Goal: Task Accomplishment & Management: Complete application form

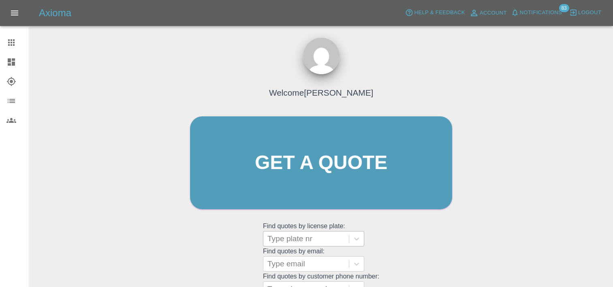
click at [314, 237] on div at bounding box center [305, 238] width 77 height 11
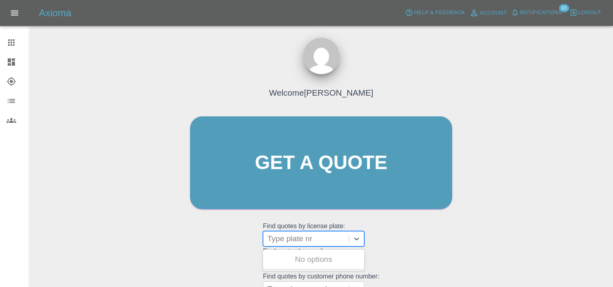
paste input "DU75XTA"
type input "DU75XTA"
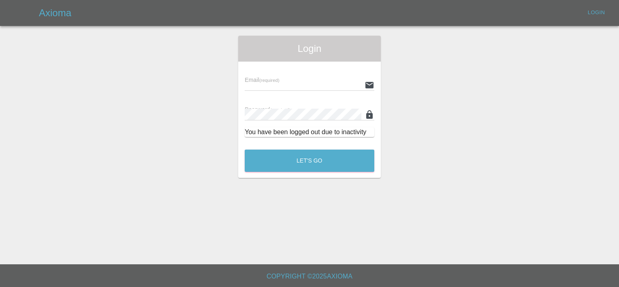
type input "[PERSON_NAME][EMAIL_ADDRESS][PERSON_NAME][DOMAIN_NAME]"
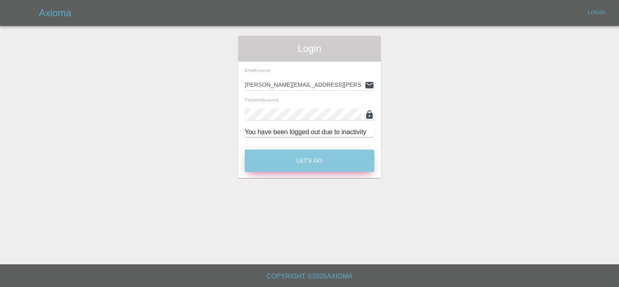
click at [297, 156] on button "Let's Go" at bounding box center [310, 160] width 130 height 22
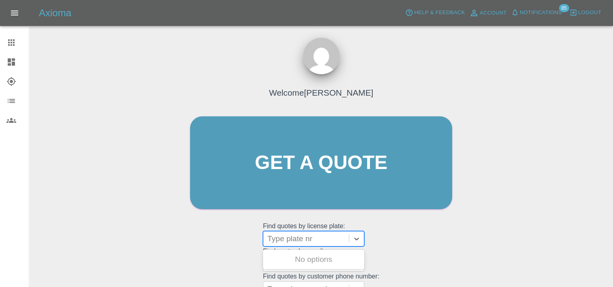
click at [302, 237] on div at bounding box center [305, 238] width 77 height 11
paste input "DU75XTA"
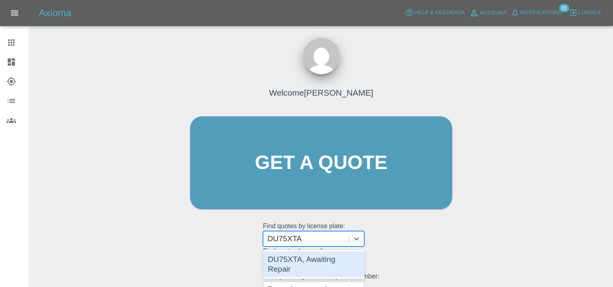
type input "DU75XTA"
click at [305, 248] on grid "Find quotes by email: Type email" at bounding box center [321, 259] width 116 height 24
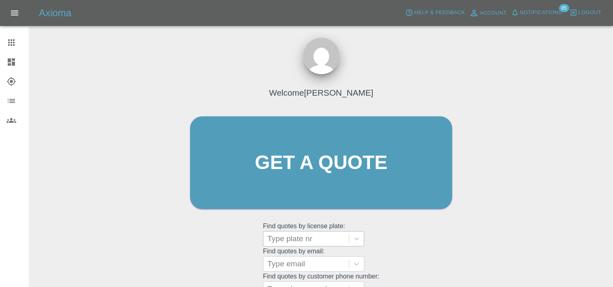
click at [306, 241] on div at bounding box center [305, 238] width 77 height 11
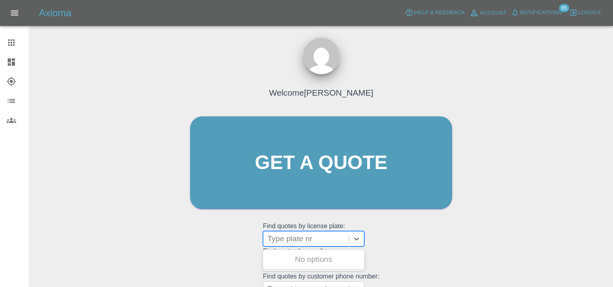
paste input "DU75XTA"
type input "DU75XTA"
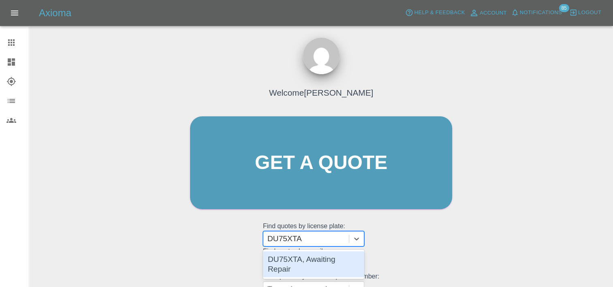
click at [315, 267] on div "DU75XTA, Awaiting Repair" at bounding box center [313, 263] width 101 height 29
click at [311, 264] on div "DU75XTA, Awaiting Repair" at bounding box center [313, 264] width 101 height 26
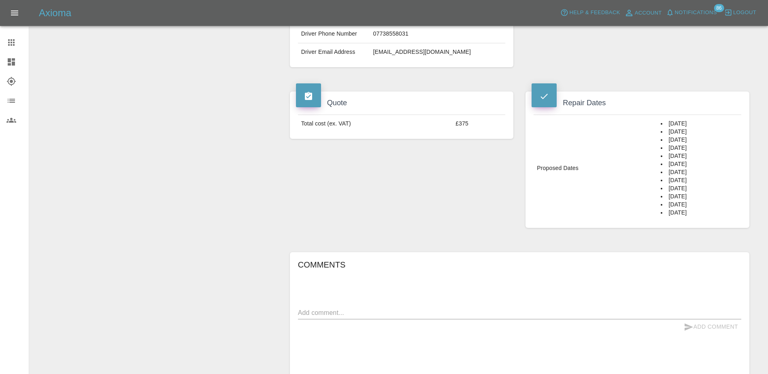
scroll to position [251, 0]
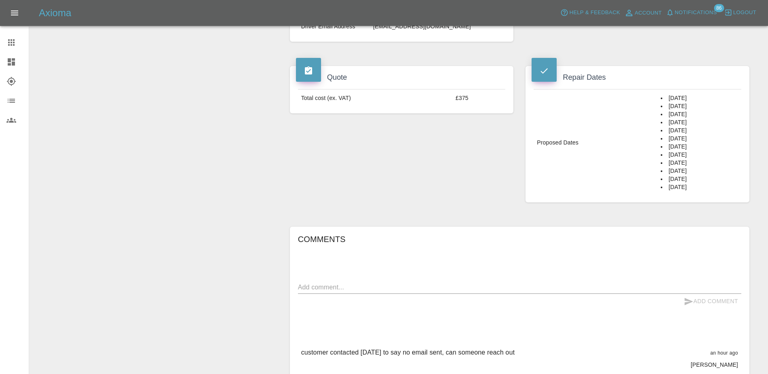
click at [4, 32] on nav "Claims Dashboard Explorer Organization Users" at bounding box center [14, 82] width 29 height 104
click at [6, 41] on link "Claims" at bounding box center [14, 42] width 29 height 19
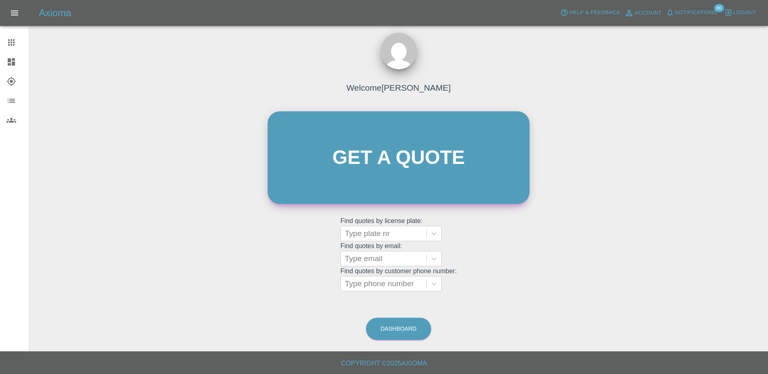
click at [360, 137] on link "Get a quote" at bounding box center [399, 157] width 262 height 93
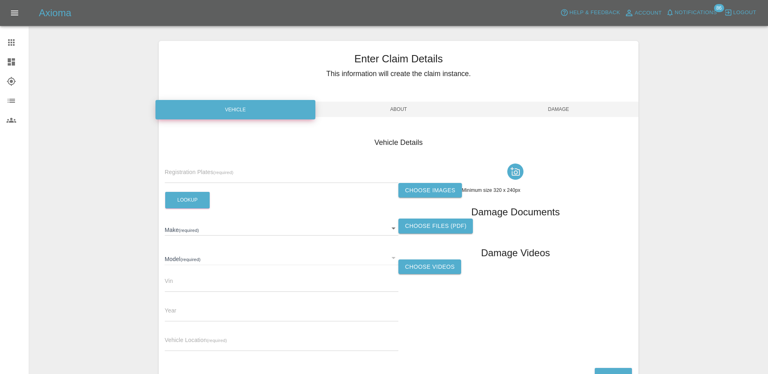
click at [291, 173] on input "text" at bounding box center [282, 177] width 234 height 12
paste input "HN75AYP"
type input "HN75AYP"
click at [198, 196] on button "Lookup" at bounding box center [187, 200] width 45 height 17
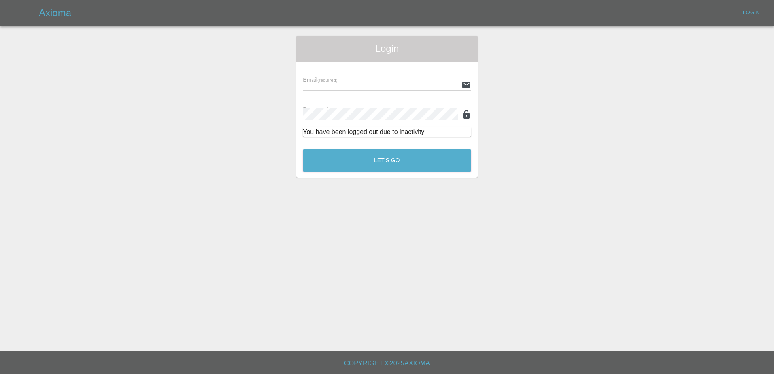
type input "[PERSON_NAME][EMAIL_ADDRESS][PERSON_NAME][DOMAIN_NAME]"
click at [392, 164] on button "Let's Go" at bounding box center [387, 160] width 168 height 22
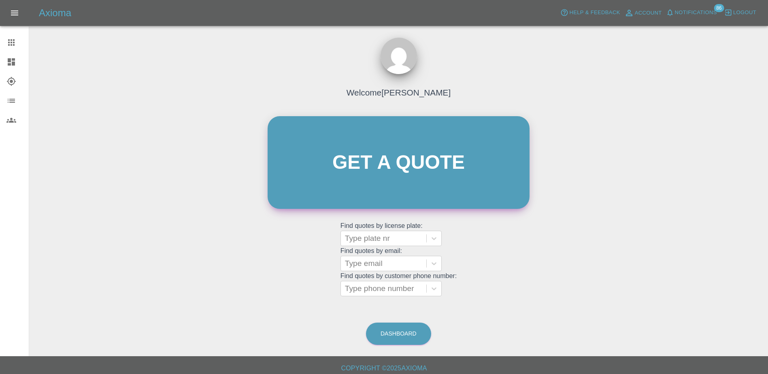
click at [405, 149] on link "Get a quote" at bounding box center [399, 162] width 262 height 93
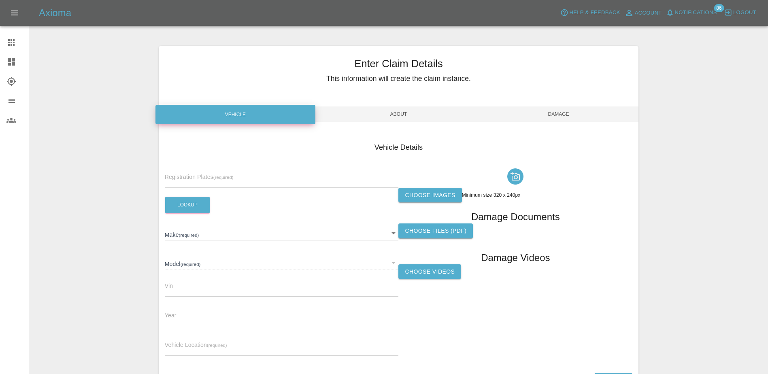
click at [220, 172] on div "Registration Plates (required)" at bounding box center [282, 176] width 234 height 23
click at [220, 186] on input "text" at bounding box center [282, 182] width 234 height 12
paste input "HN75AYP"
type input "HN75AYP"
click at [175, 210] on button "Lookup" at bounding box center [187, 205] width 45 height 17
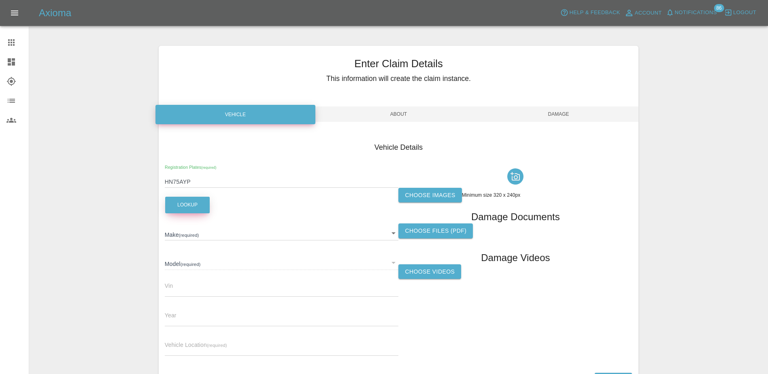
type input "FORD"
type input "TRANSIT CUSTOM 280 LIMITED L1 136"
type input "2025"
click at [194, 286] on div "Vehicle Location (required)" at bounding box center [282, 344] width 234 height 23
click at [197, 286] on div "Vehicle Location (required)" at bounding box center [282, 344] width 234 height 23
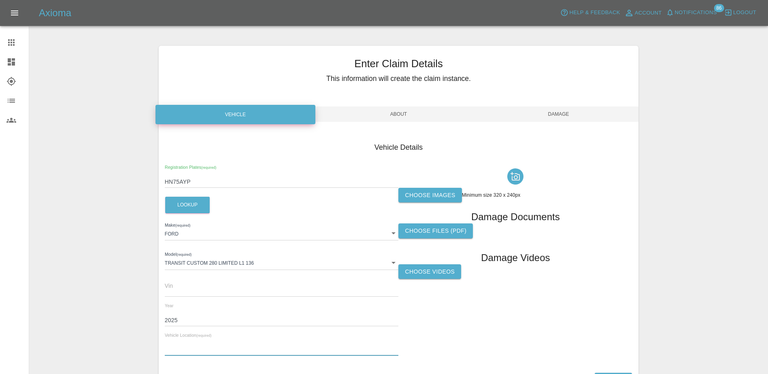
click at [192, 286] on input "text" at bounding box center [282, 350] width 234 height 12
click at [240, 286] on input "text" at bounding box center [282, 350] width 234 height 12
paste input "MC Heating, [STREET_ADDRESS]"
type input "MC Heating, [STREET_ADDRESS]"
click at [441, 286] on div "Choose images Minimum size 320 x 240px Damage Documents Choose files (pdf) Dama…" at bounding box center [516, 264] width 234 height 198
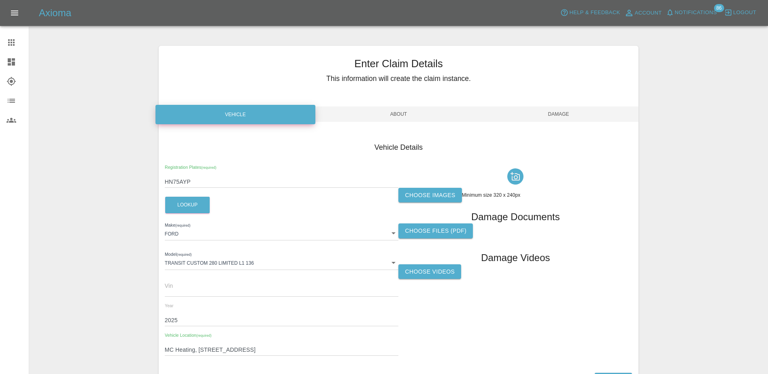
click at [432, 190] on label "Choose images" at bounding box center [430, 195] width 63 height 15
click at [0, 0] on input "Choose images" at bounding box center [0, 0] width 0 height 0
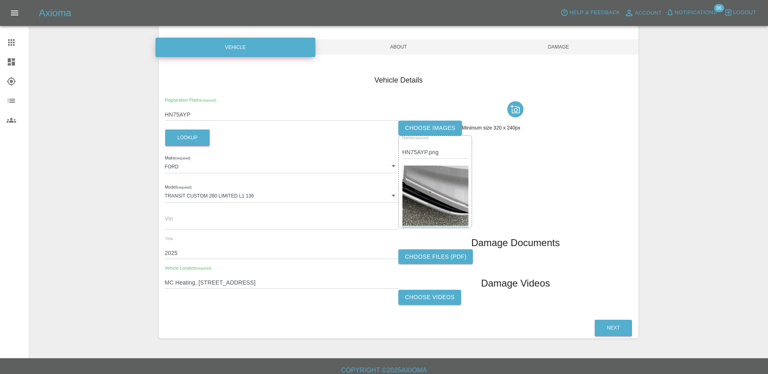
scroll to position [74, 0]
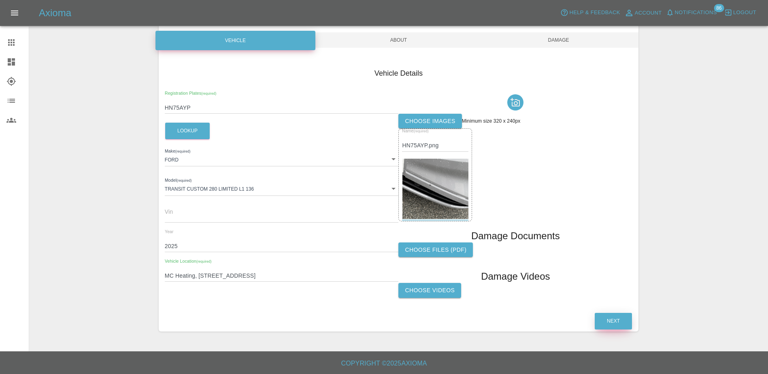
click at [612, 286] on button "Next" at bounding box center [613, 321] width 37 height 17
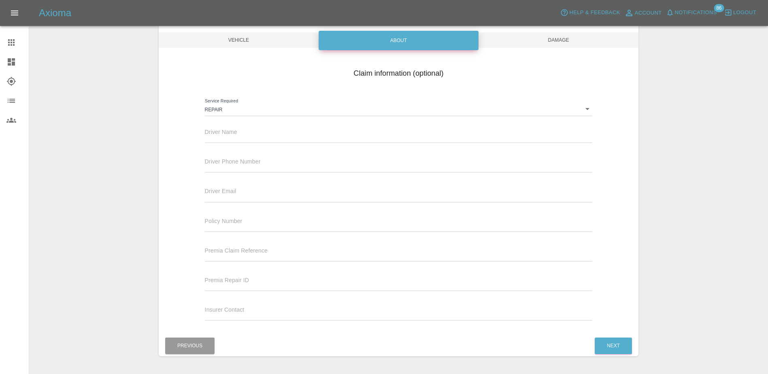
click at [316, 145] on div "Driver Name" at bounding box center [399, 135] width 400 height 30
click at [302, 137] on input "text" at bounding box center [399, 137] width 388 height 12
click at [212, 134] on input "text" at bounding box center [399, 137] width 388 height 12
paste input "[PERSON_NAME]"
type input "[PERSON_NAME]"
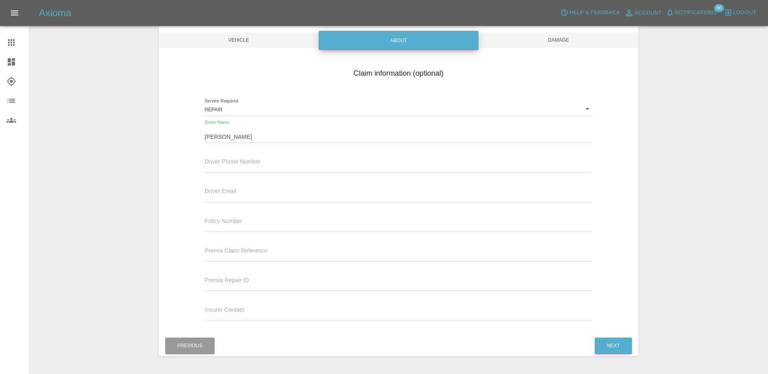
click at [224, 177] on div "Driver Phone Number" at bounding box center [399, 165] width 400 height 30
click at [227, 169] on input "text" at bounding box center [399, 167] width 388 height 12
click at [226, 163] on input "text" at bounding box center [399, 167] width 388 height 12
paste input "07764740103"
type input "07764740103"
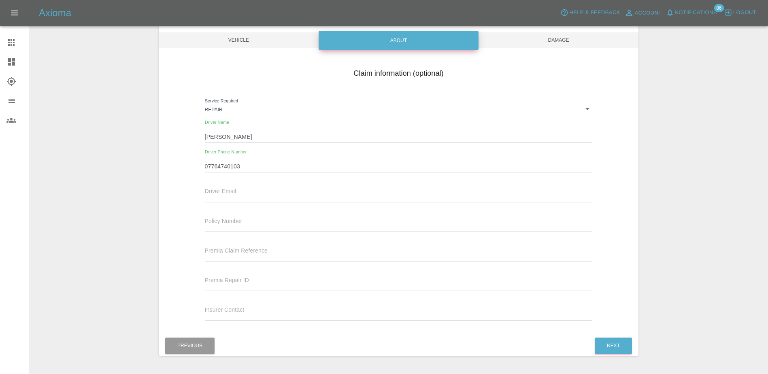
click at [278, 194] on input "text" at bounding box center [399, 196] width 388 height 12
paste input "[EMAIL_ADDRESS][DOMAIN_NAME]"
type input "[EMAIL_ADDRESS][DOMAIN_NAME]"
click at [313, 224] on input "text" at bounding box center [399, 226] width 388 height 12
click at [612, 286] on div "Next" at bounding box center [614, 346] width 38 height 21
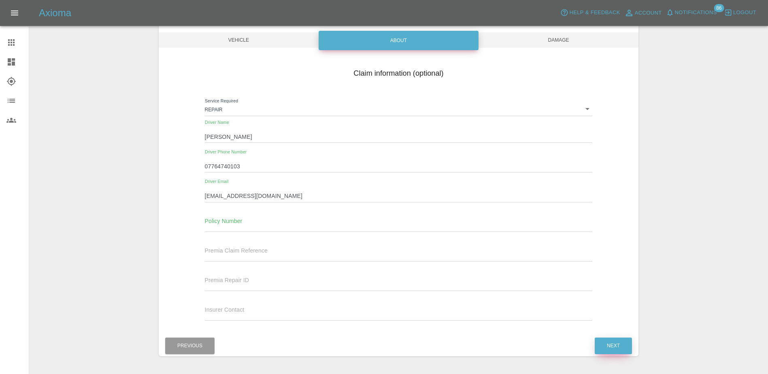
click at [612, 286] on button "Next" at bounding box center [613, 346] width 37 height 17
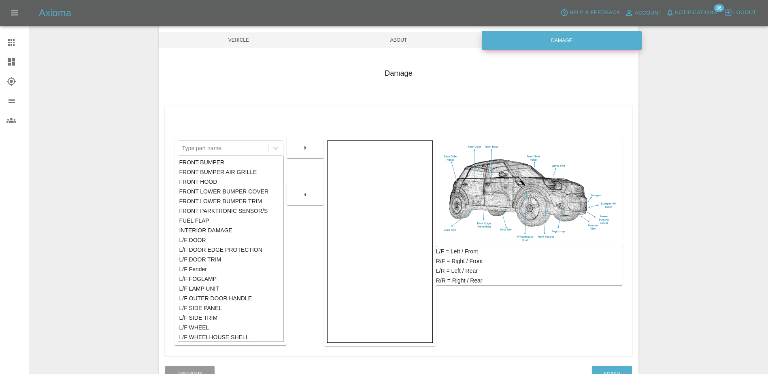
click at [232, 158] on div "FRONT BUMPER" at bounding box center [230, 163] width 103 height 10
click at [307, 147] on icon "button" at bounding box center [306, 148] width 10 height 10
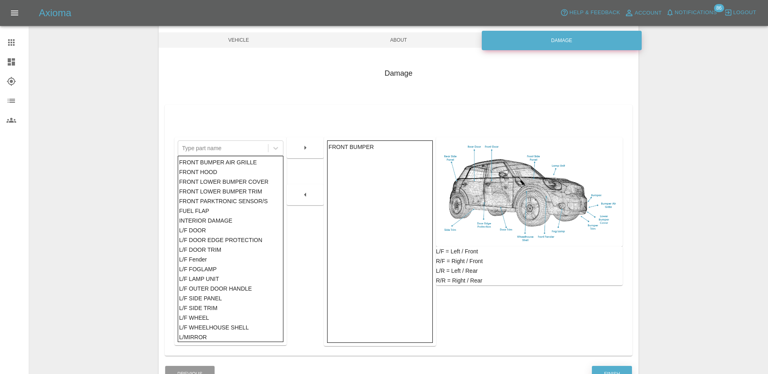
click at [612, 286] on div "Finish" at bounding box center [612, 374] width 41 height 21
click at [612, 286] on button "Finish" at bounding box center [612, 374] width 40 height 17
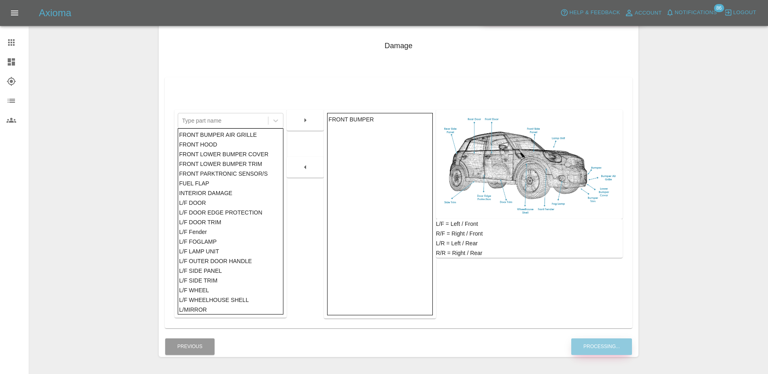
scroll to position [127, 0]
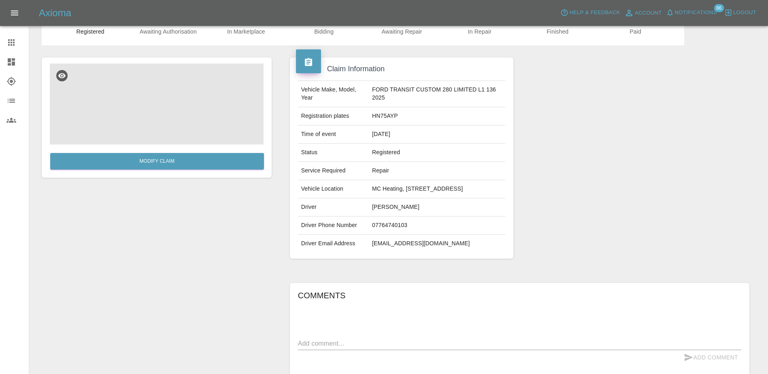
scroll to position [81, 0]
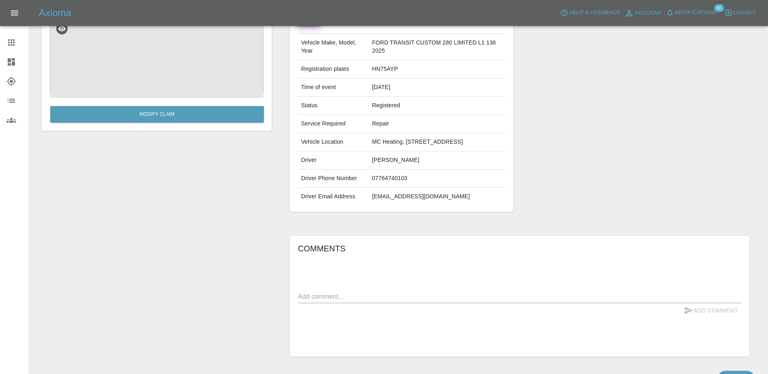
click at [446, 286] on div "Comments x Add Comment" at bounding box center [520, 296] width 444 height 109
click at [456, 286] on div "x" at bounding box center [520, 296] width 444 height 13
type textarea "paint chip to front bumper"
click at [612, 286] on button "Add Comment" at bounding box center [711, 310] width 61 height 15
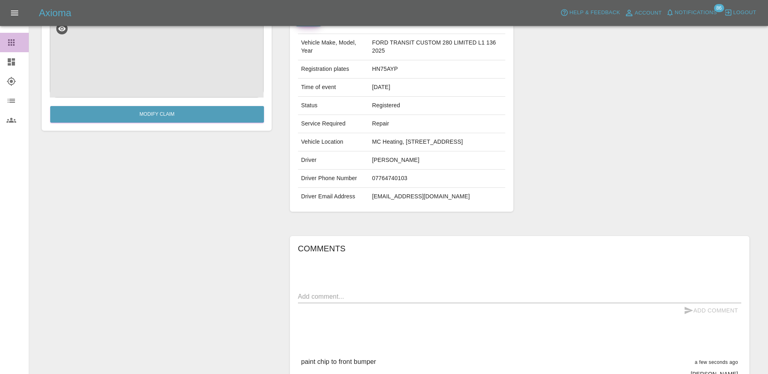
click at [8, 45] on icon at bounding box center [11, 42] width 6 height 6
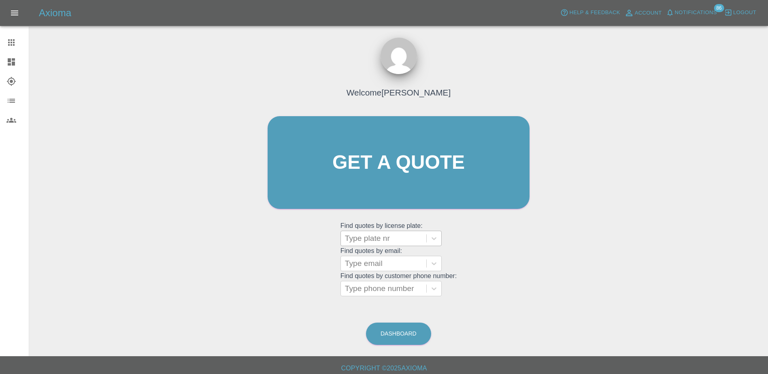
click at [408, 245] on div "Type plate nr" at bounding box center [383, 238] width 85 height 15
paste input "HN75 [PERSON_NAME]"
click at [370, 237] on input "HN75 [PERSON_NAME]" at bounding box center [365, 239] width 40 height 10
type input "HN75FNU"
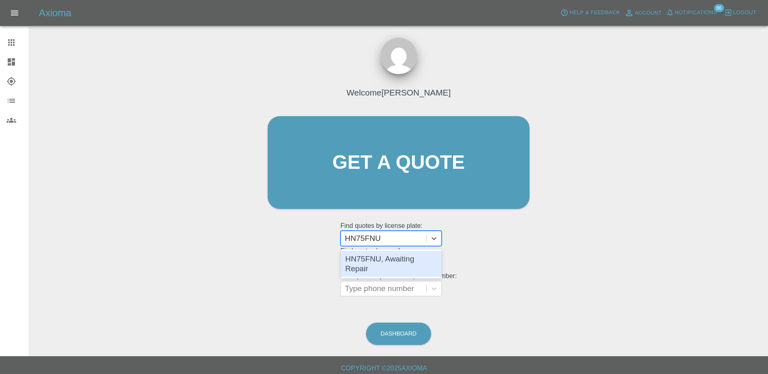
click at [413, 260] on div "HN75FNU, Awaiting Repair" at bounding box center [391, 264] width 101 height 26
